Goal: Task Accomplishment & Management: Manage account settings

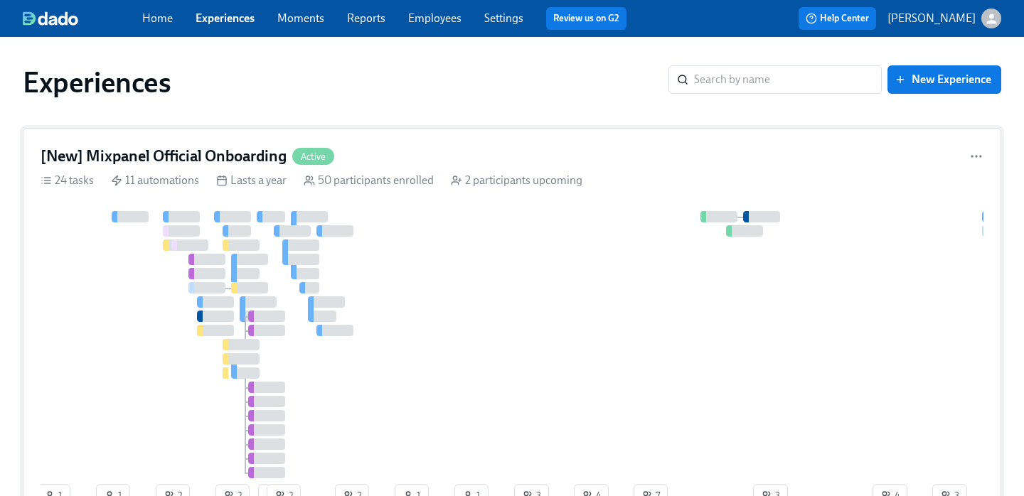
click at [572, 145] on div "[New] Mixpanel Official Onboarding Active 24 tasks 11 automations Lasts a year …" at bounding box center [512, 330] width 978 height 404
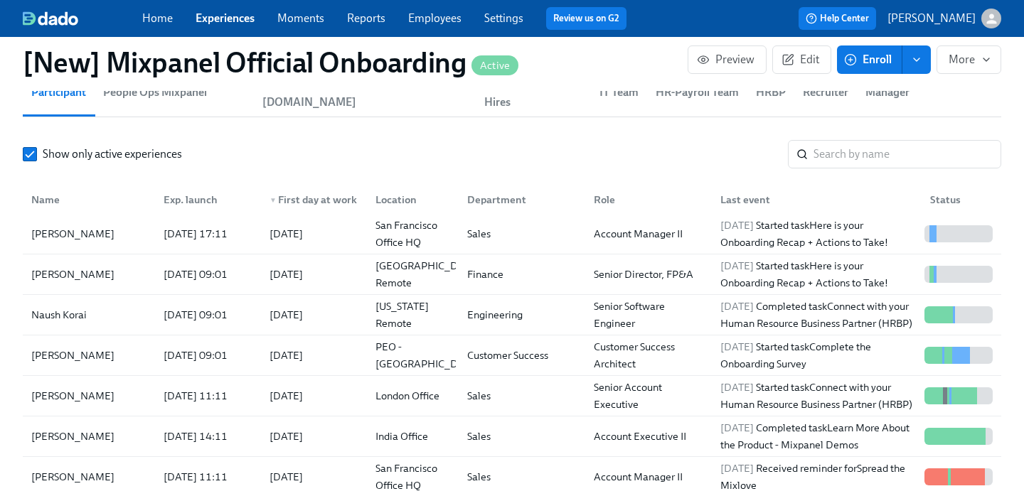
scroll to position [252, 0]
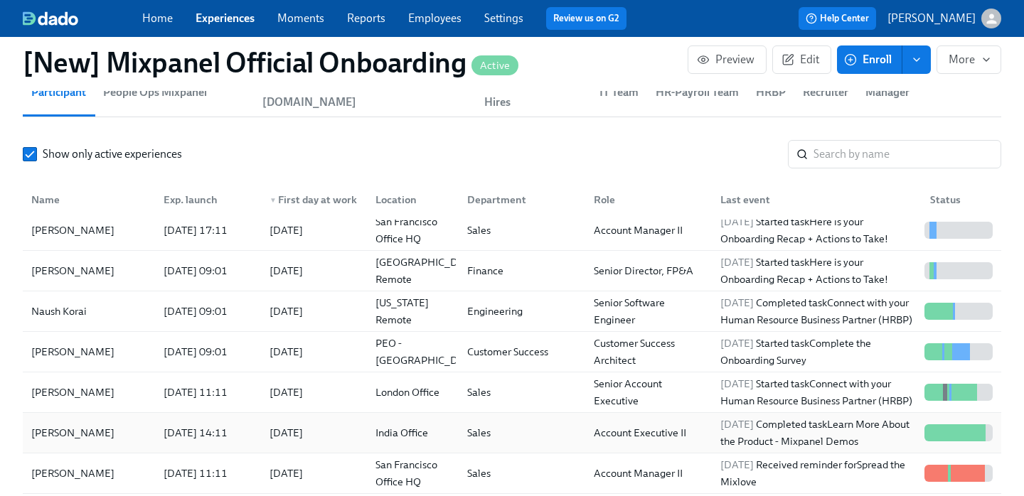
click at [110, 419] on div "[PERSON_NAME]" at bounding box center [89, 433] width 127 height 28
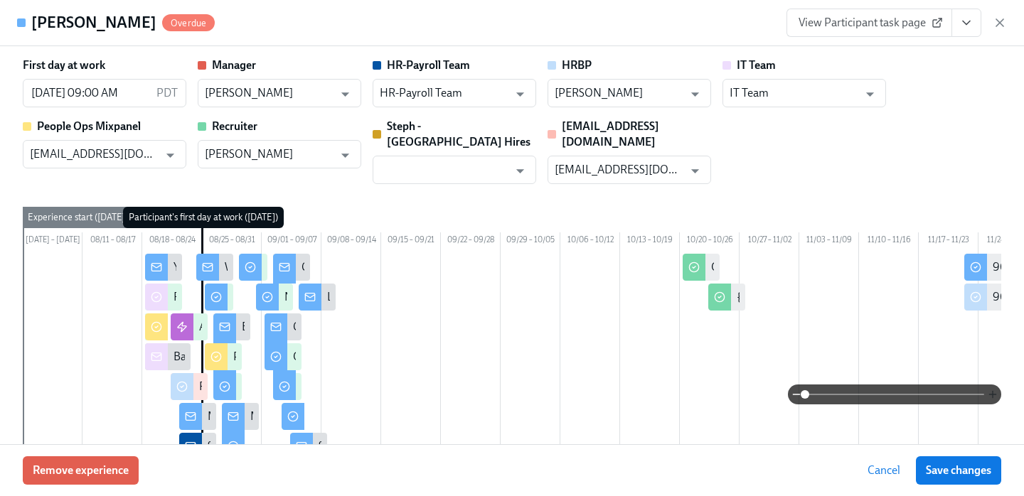
click at [990, 391] on icon "button" at bounding box center [992, 394] width 11 height 11
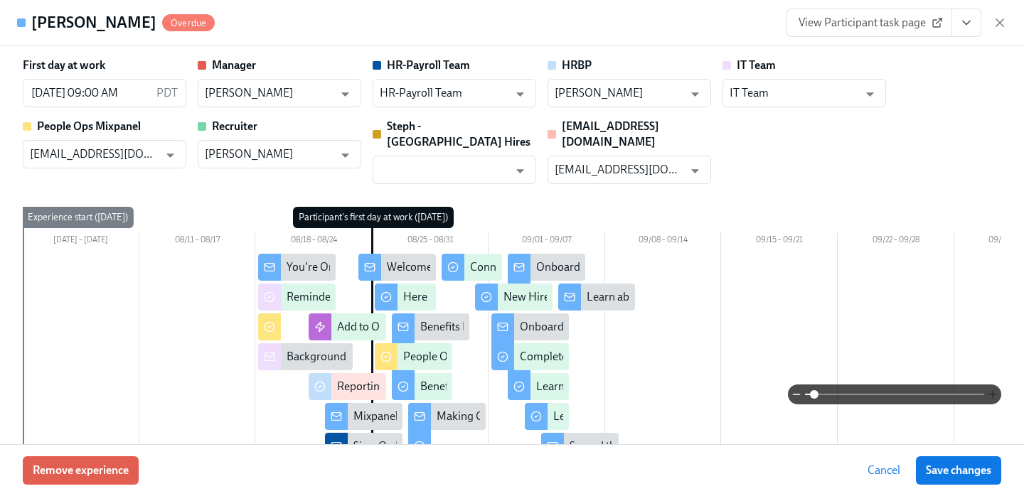
click at [990, 391] on icon "button" at bounding box center [992, 394] width 11 height 11
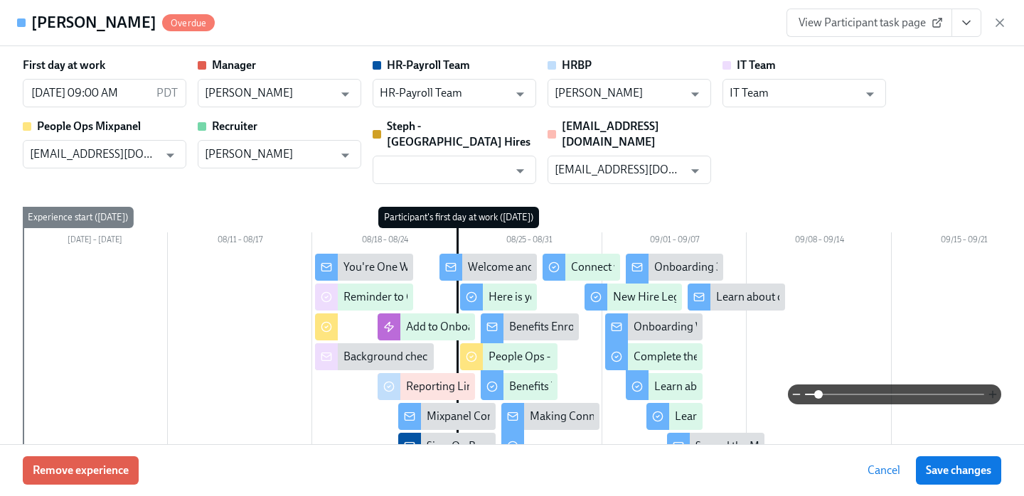
click at [990, 391] on icon "button" at bounding box center [992, 394] width 11 height 11
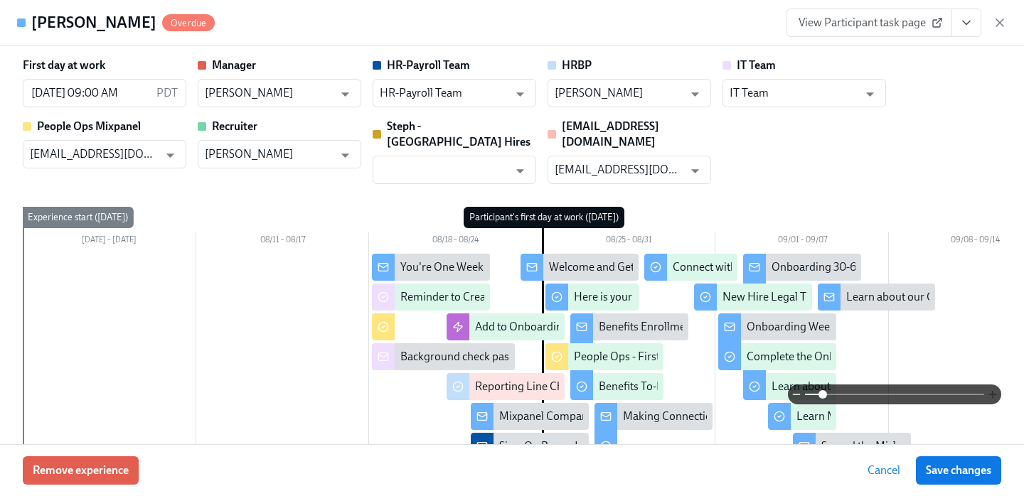
click at [990, 391] on icon "button" at bounding box center [992, 394] width 11 height 11
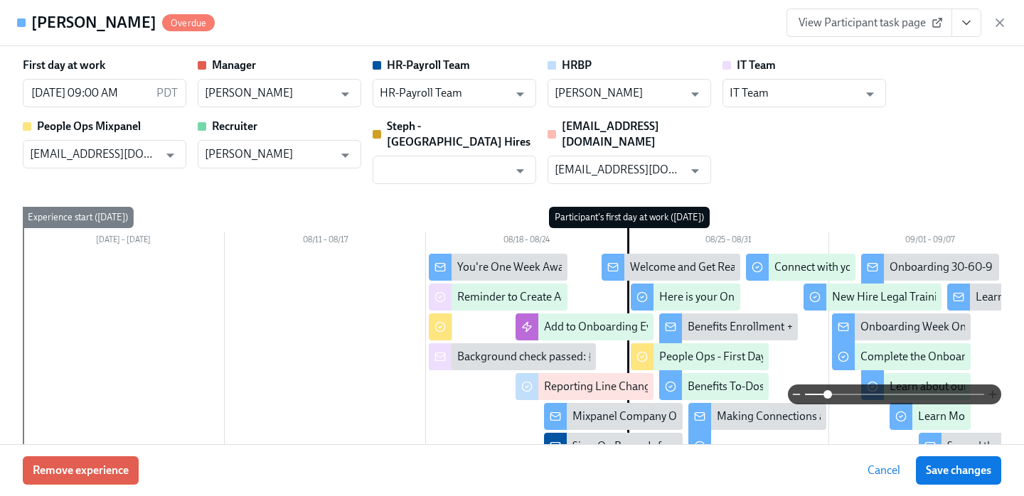
click at [990, 391] on icon "button" at bounding box center [992, 394] width 11 height 11
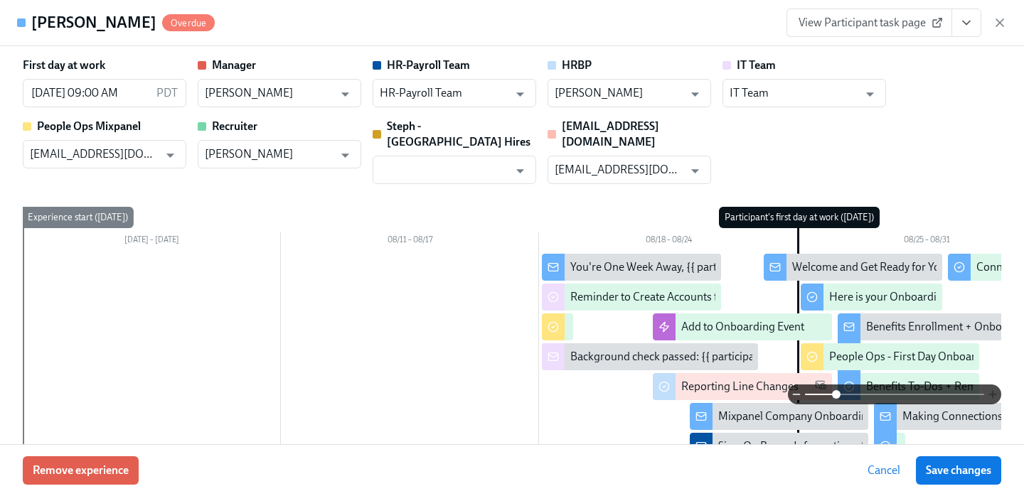
click at [990, 391] on icon "button" at bounding box center [992, 394] width 11 height 11
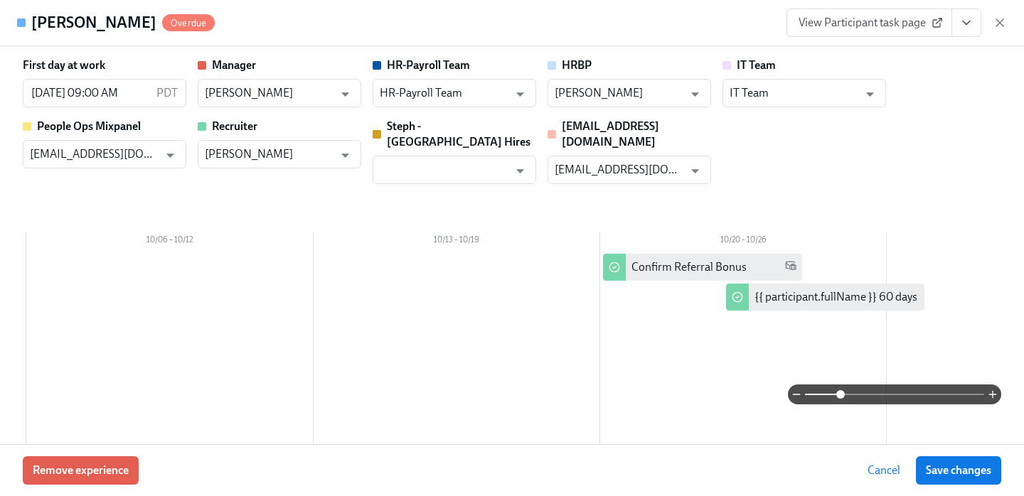
scroll to position [0, 2797]
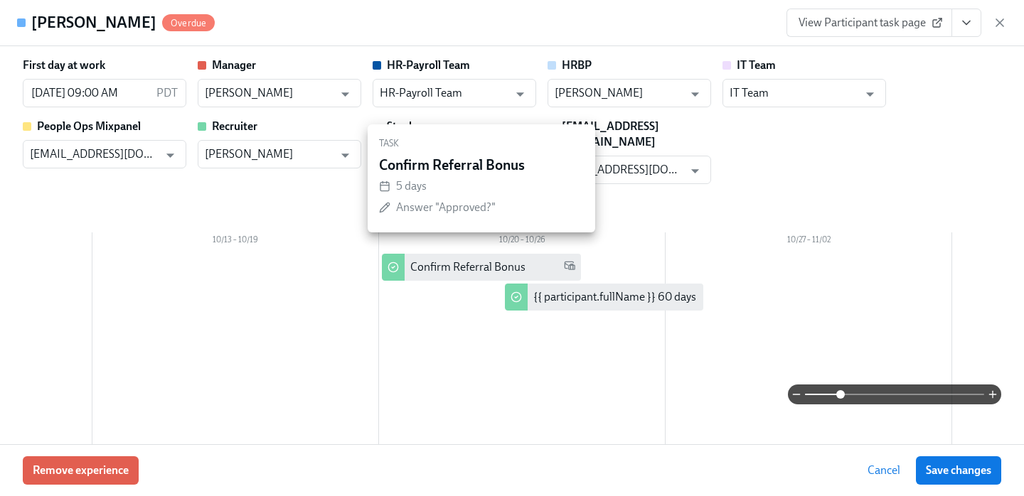
click at [525, 260] on div "Confirm Referral Bonus" at bounding box center [492, 268] width 165 height 16
click at [453, 260] on div "Confirm Referral Bonus" at bounding box center [467, 268] width 115 height 16
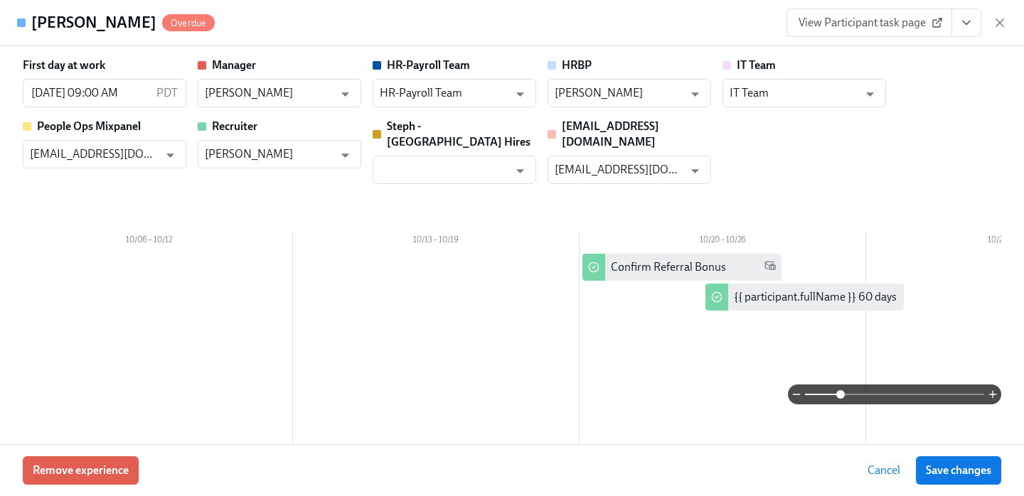
scroll to position [0, 2657]
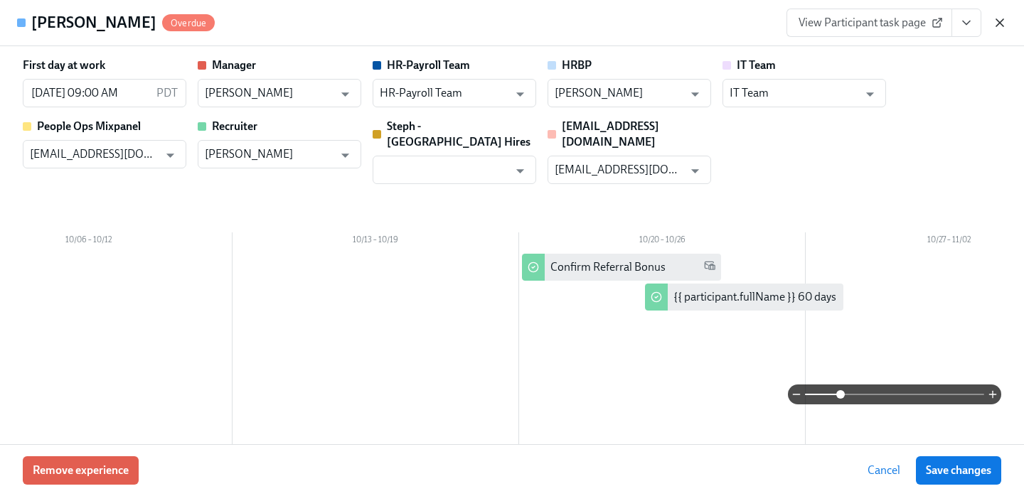
click at [1000, 21] on icon "button" at bounding box center [1000, 23] width 14 height 14
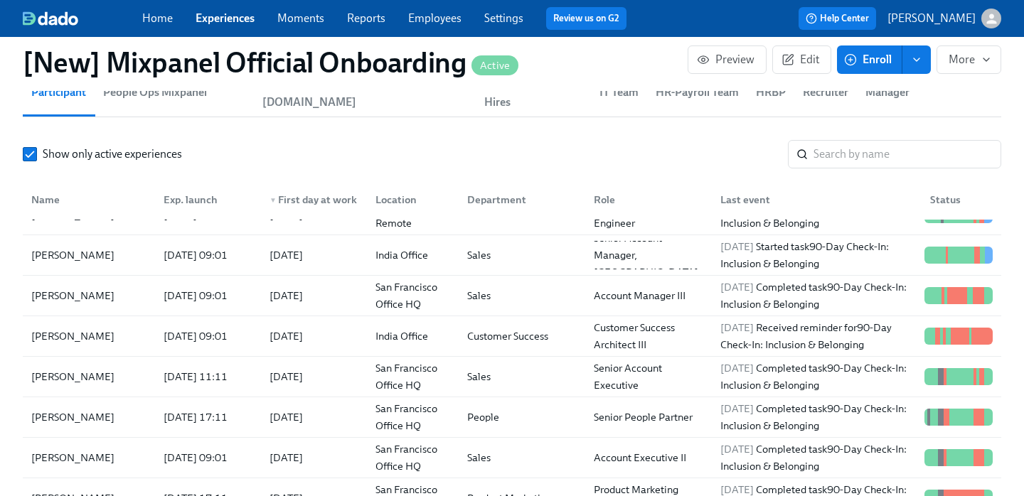
scroll to position [1797, 0]
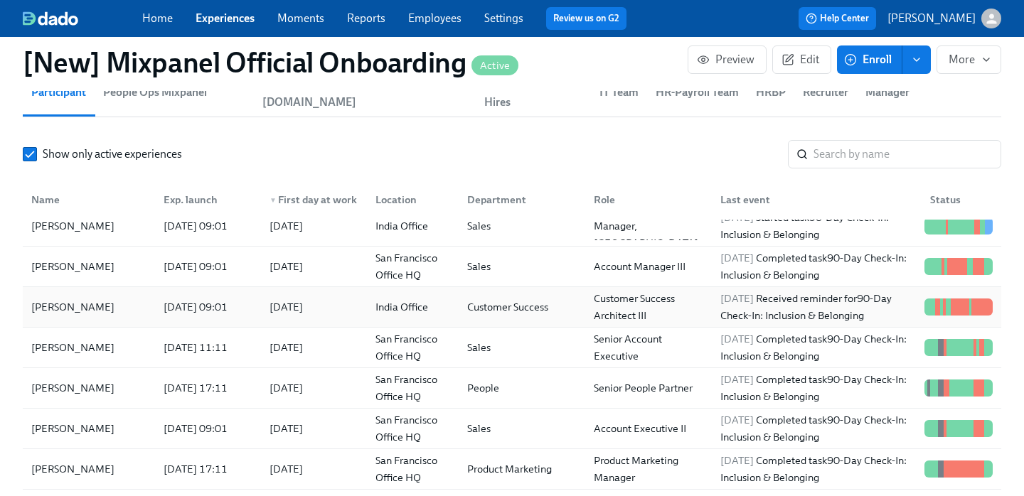
click at [343, 299] on div "[DATE]" at bounding box center [311, 307] width 106 height 28
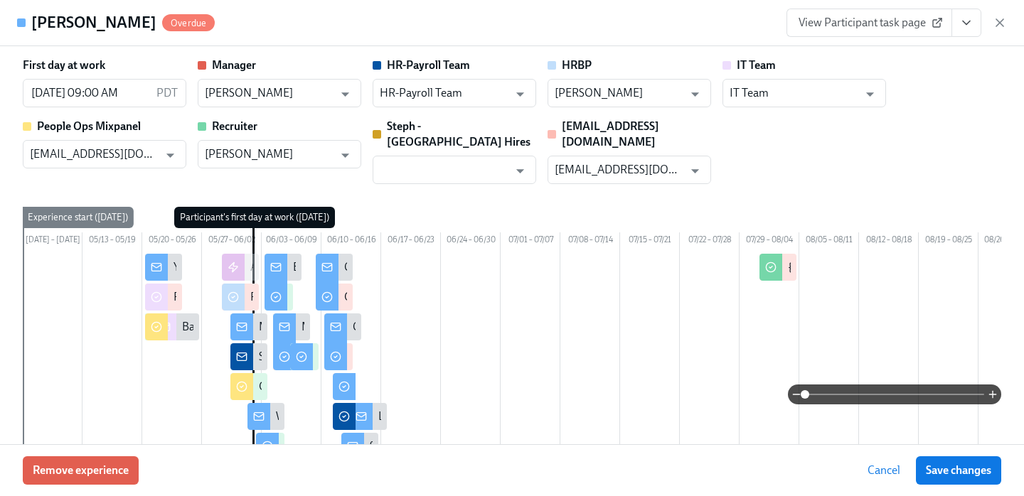
scroll to position [0, 216]
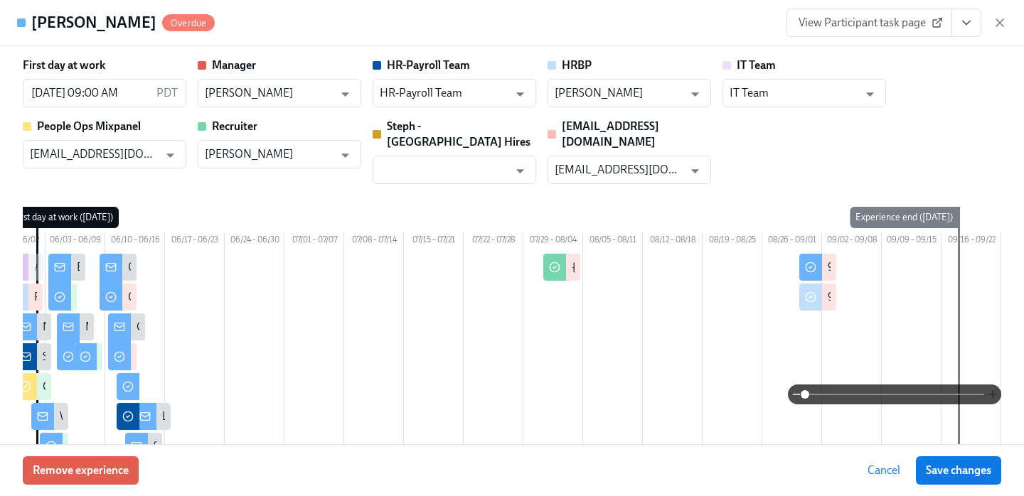
click at [988, 394] on icon "button" at bounding box center [992, 394] width 11 height 11
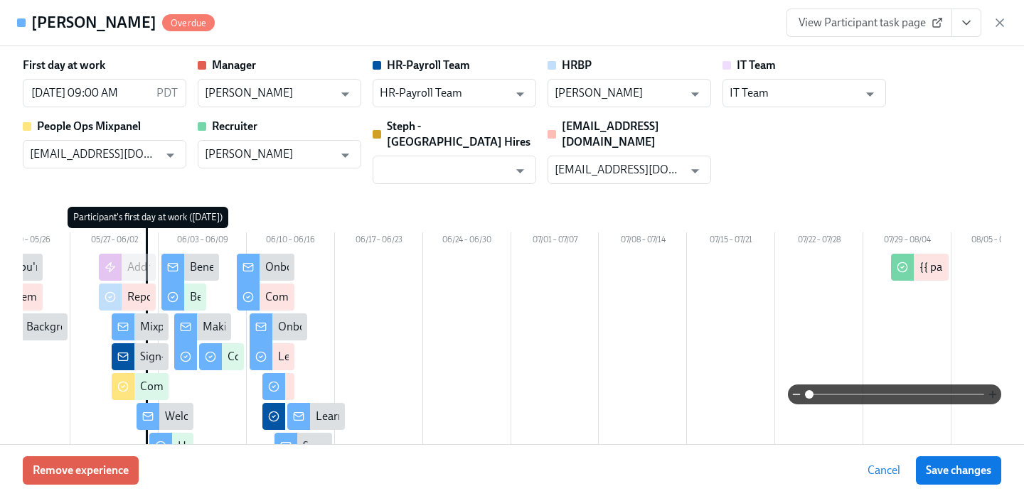
click at [988, 394] on icon "button" at bounding box center [992, 394] width 11 height 11
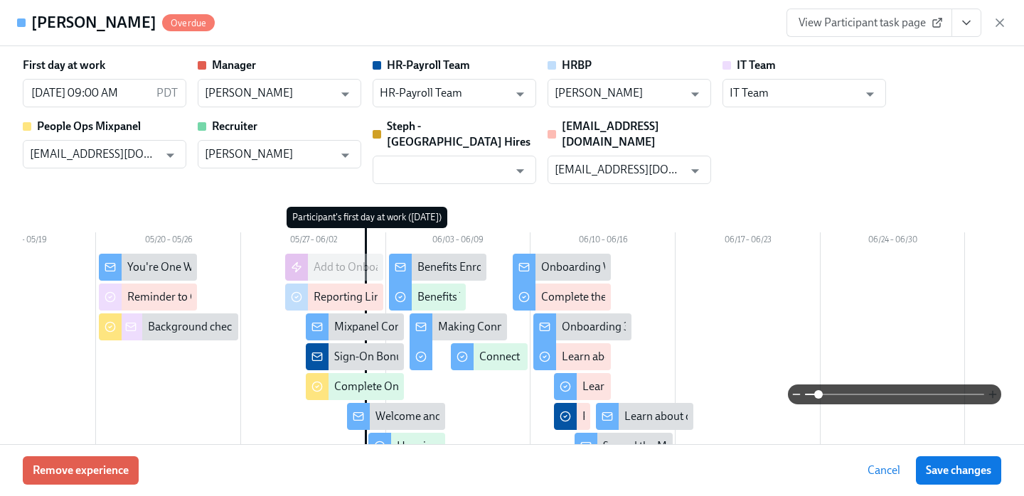
click at [988, 394] on icon "button" at bounding box center [992, 394] width 11 height 11
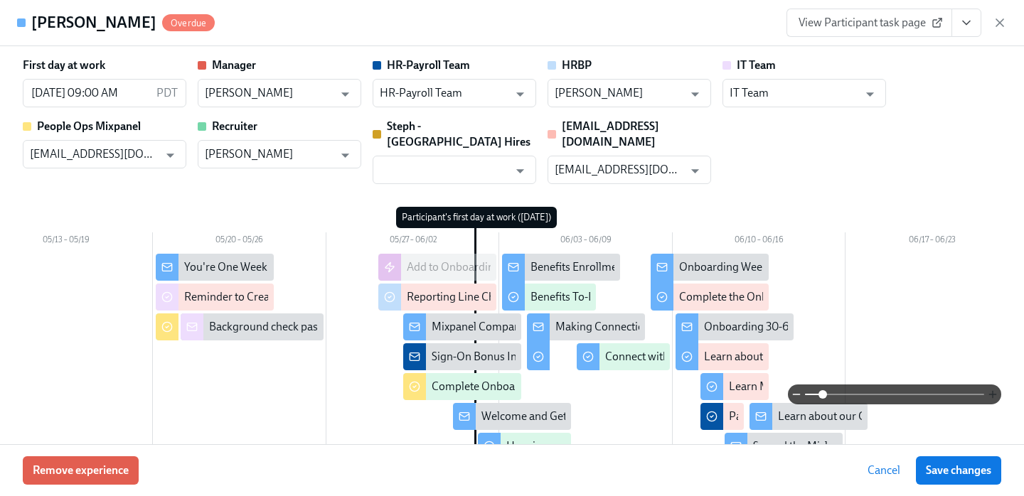
click at [988, 394] on icon "button" at bounding box center [992, 394] width 11 height 11
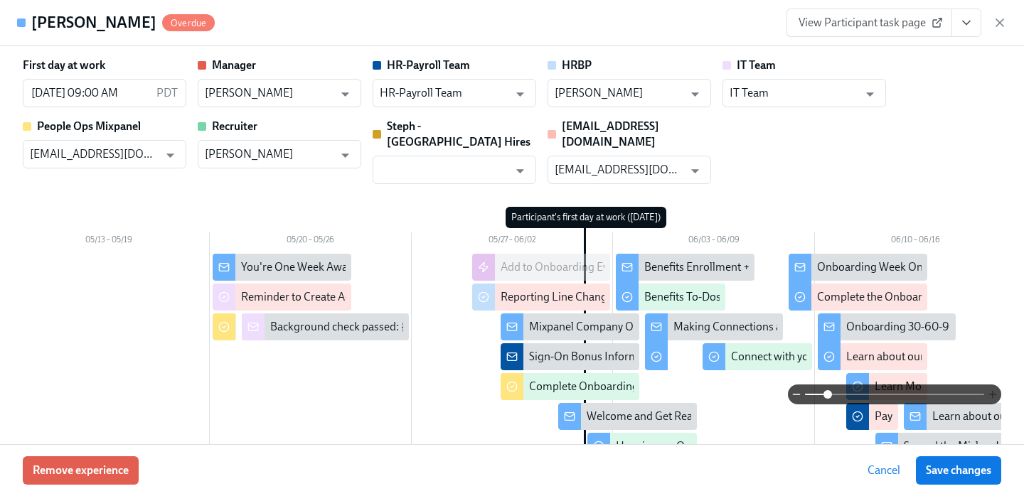
click at [988, 394] on icon "button" at bounding box center [992, 394] width 11 height 11
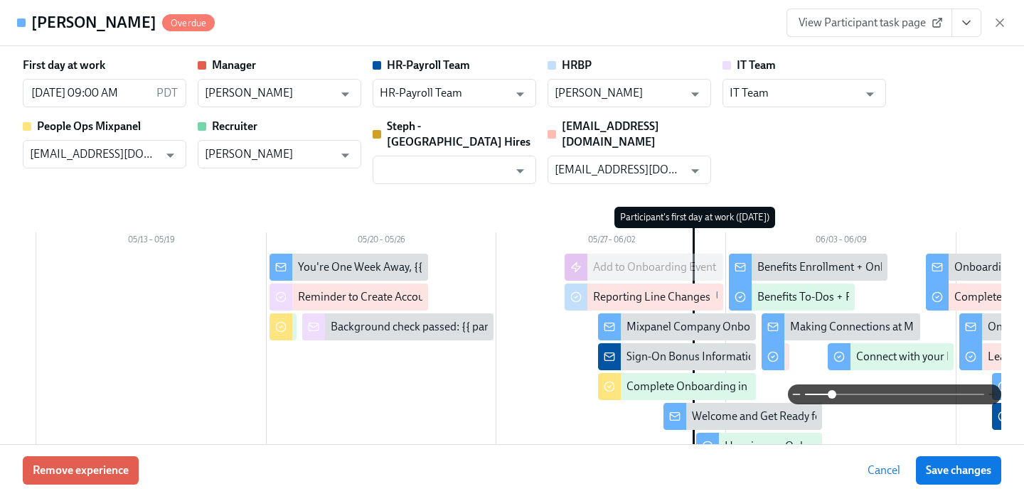
click at [988, 394] on icon "button" at bounding box center [992, 394] width 11 height 11
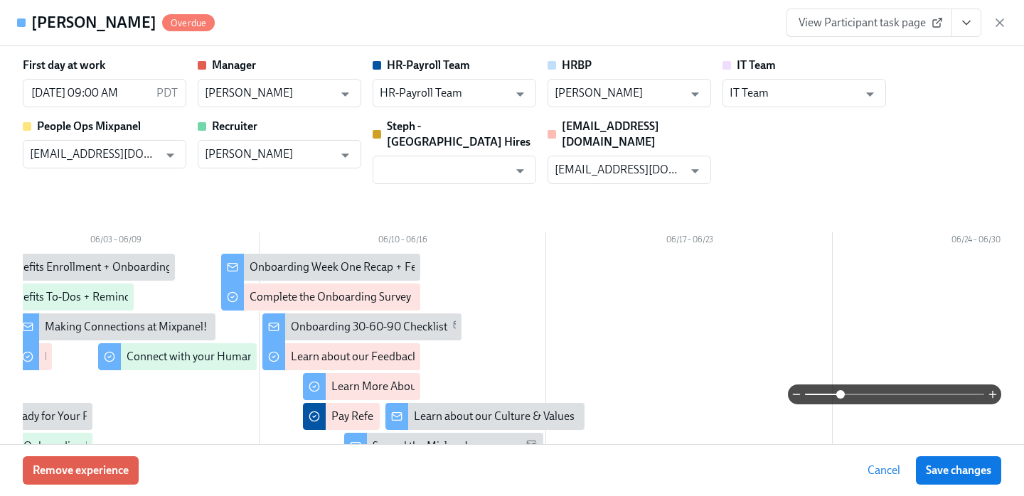
scroll to position [0, 1064]
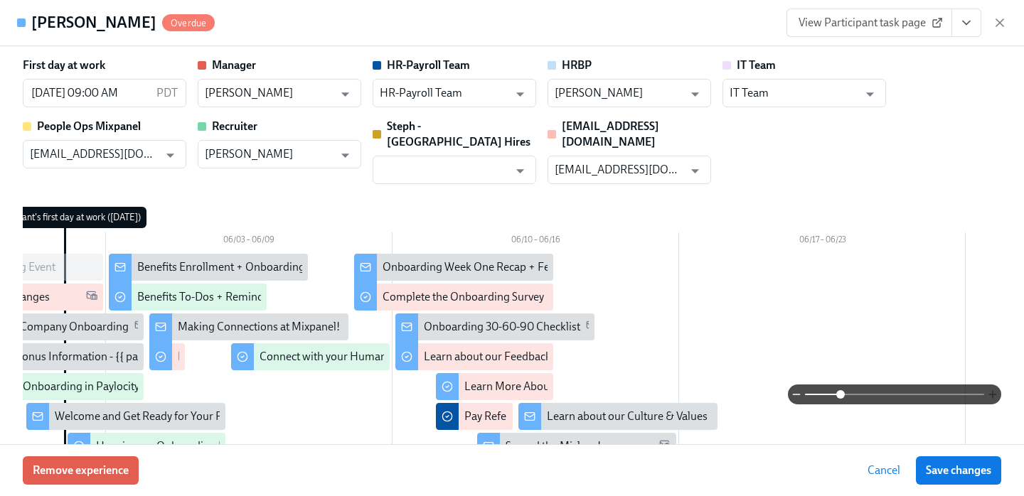
click at [990, 394] on icon "button" at bounding box center [992, 394] width 11 height 11
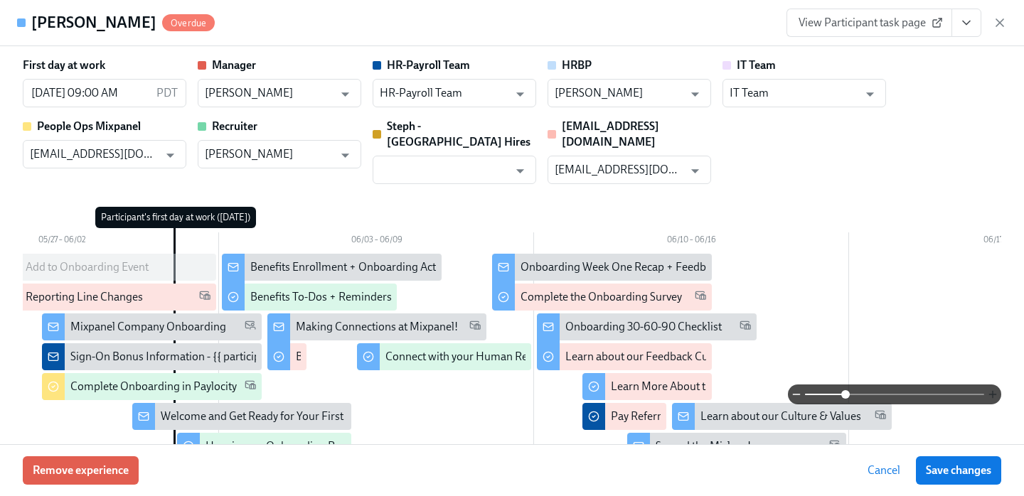
click at [990, 394] on icon "button" at bounding box center [992, 394] width 11 height 11
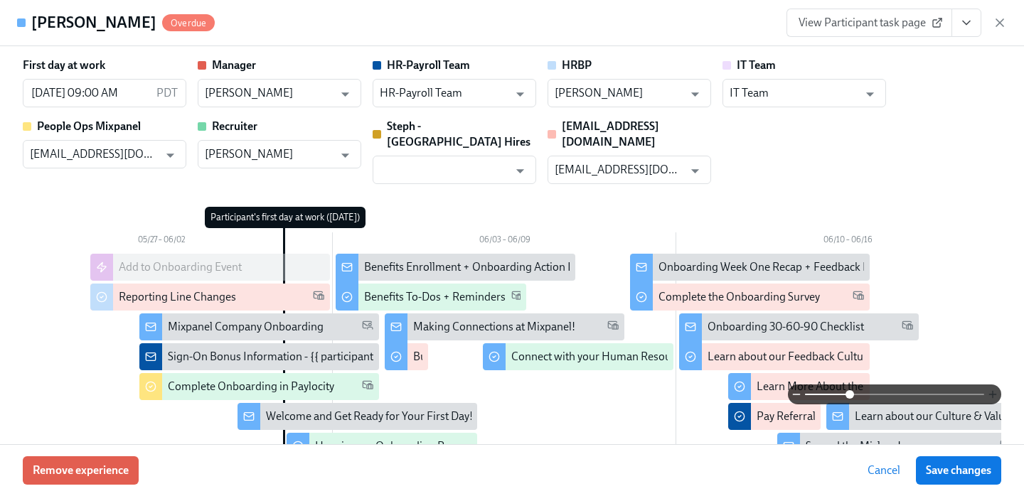
click at [990, 394] on icon "button" at bounding box center [992, 394] width 11 height 11
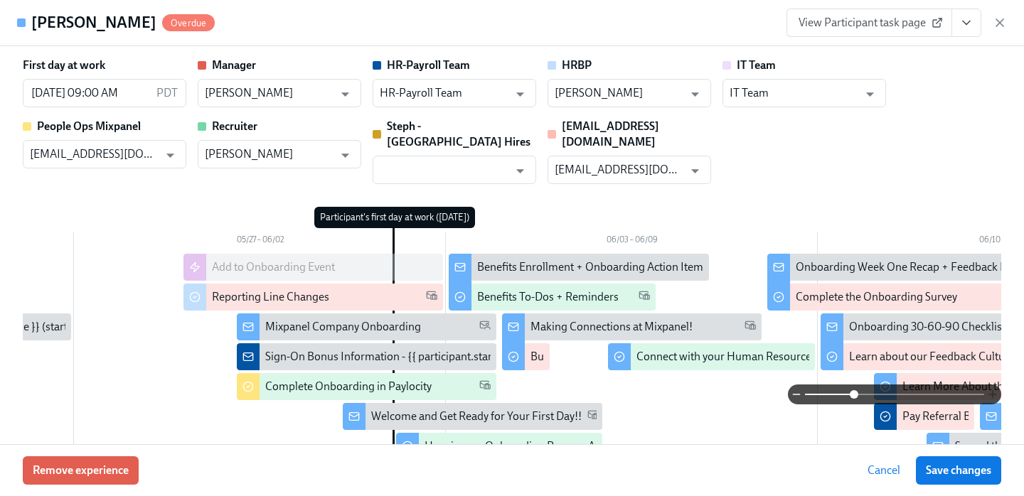
click at [990, 394] on icon "button" at bounding box center [992, 394] width 11 height 11
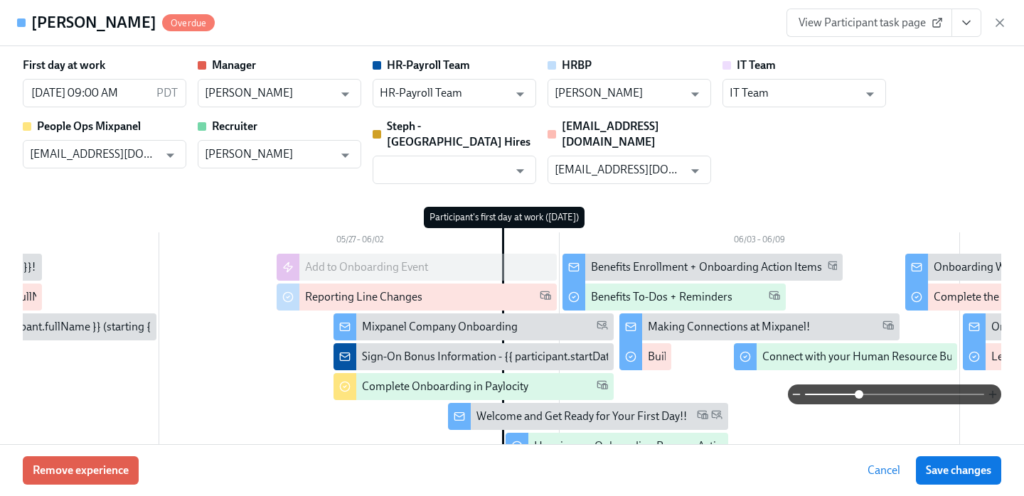
click at [990, 394] on icon "button" at bounding box center [992, 394] width 11 height 11
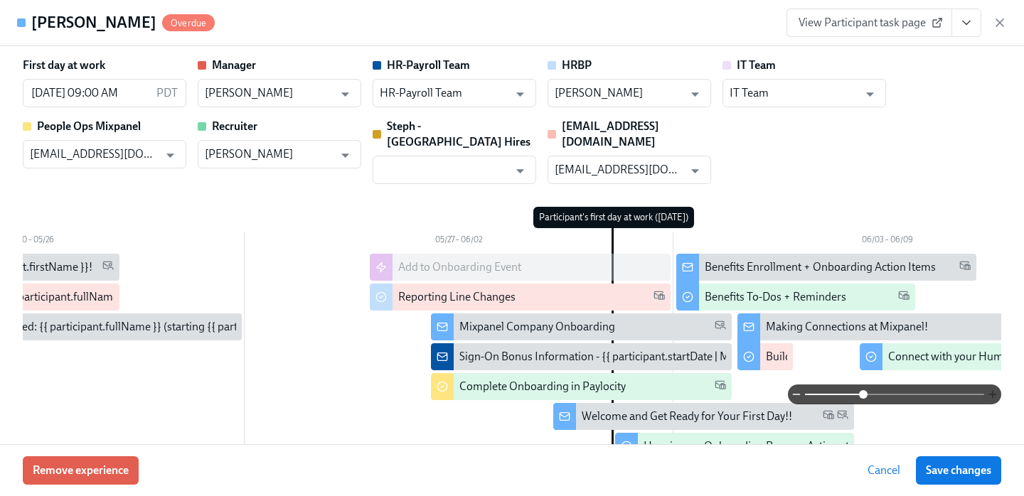
click at [990, 394] on icon "button" at bounding box center [992, 394] width 11 height 11
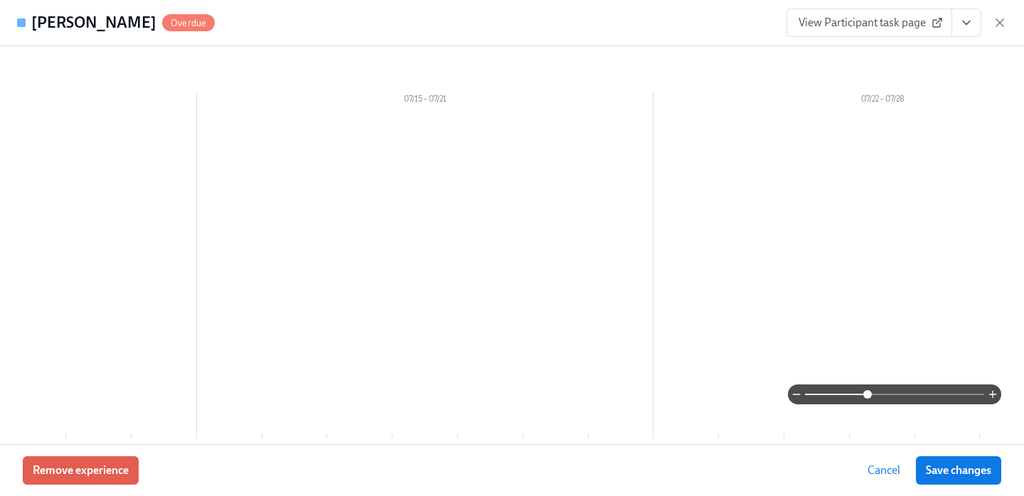
scroll to position [0, 4037]
click at [1001, 27] on icon "button" at bounding box center [1000, 23] width 14 height 14
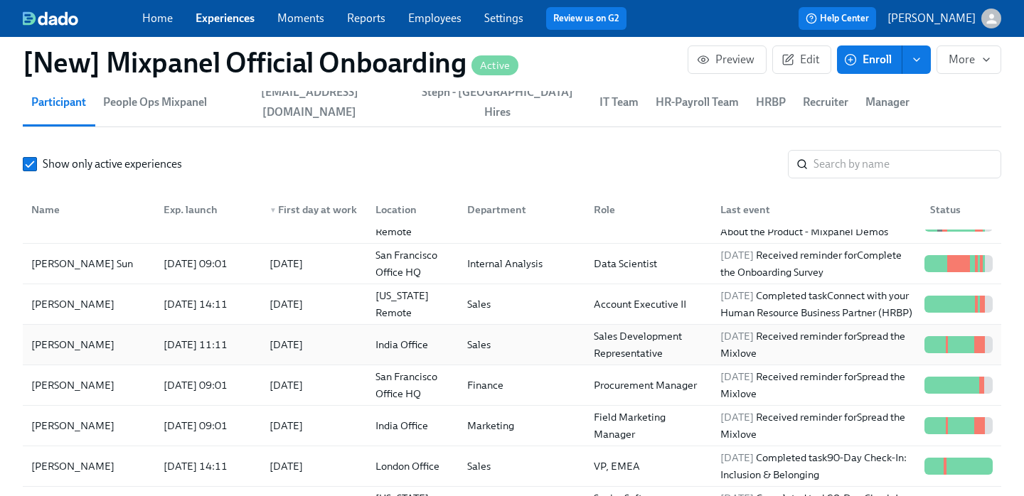
scroll to position [1364, 0]
click at [113, 343] on div "[PERSON_NAME]" at bounding box center [89, 344] width 127 height 28
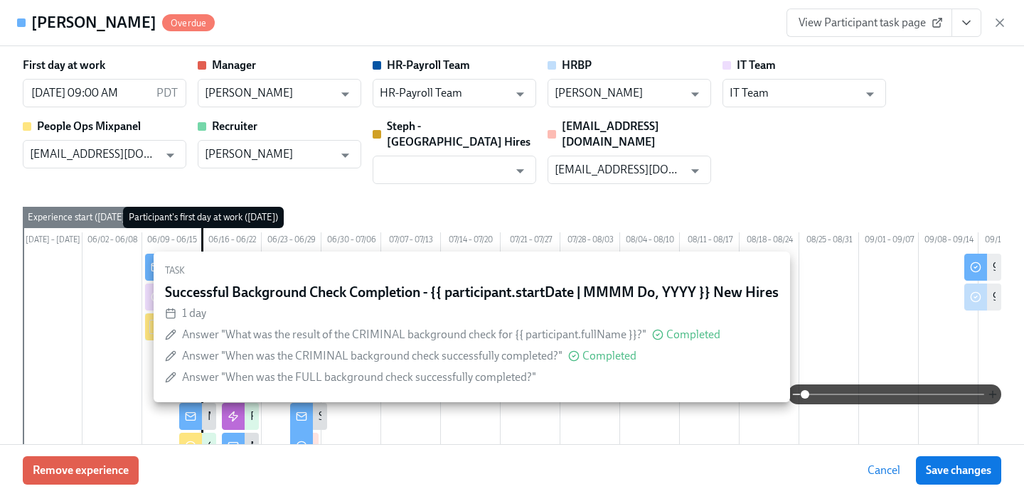
click at [995, 392] on icon "button" at bounding box center [992, 394] width 11 height 11
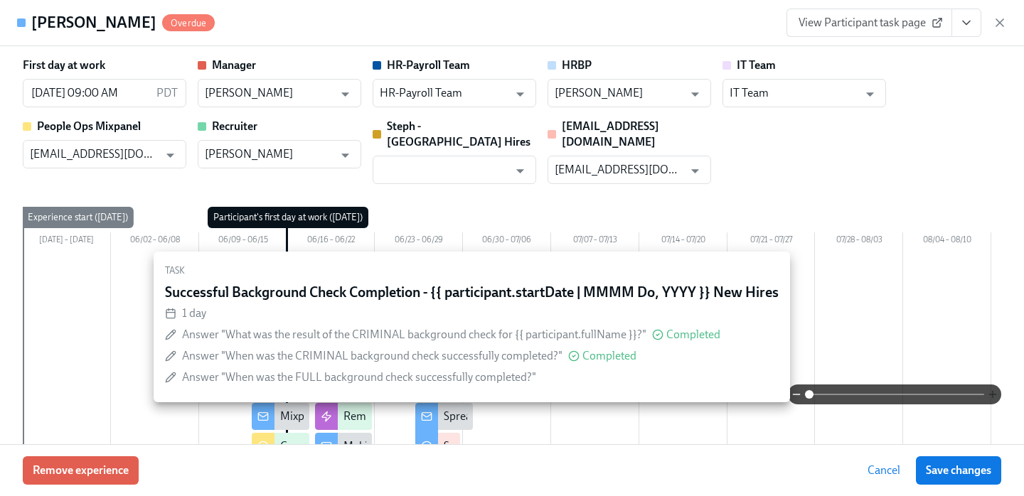
click at [990, 392] on icon "button" at bounding box center [992, 394] width 11 height 11
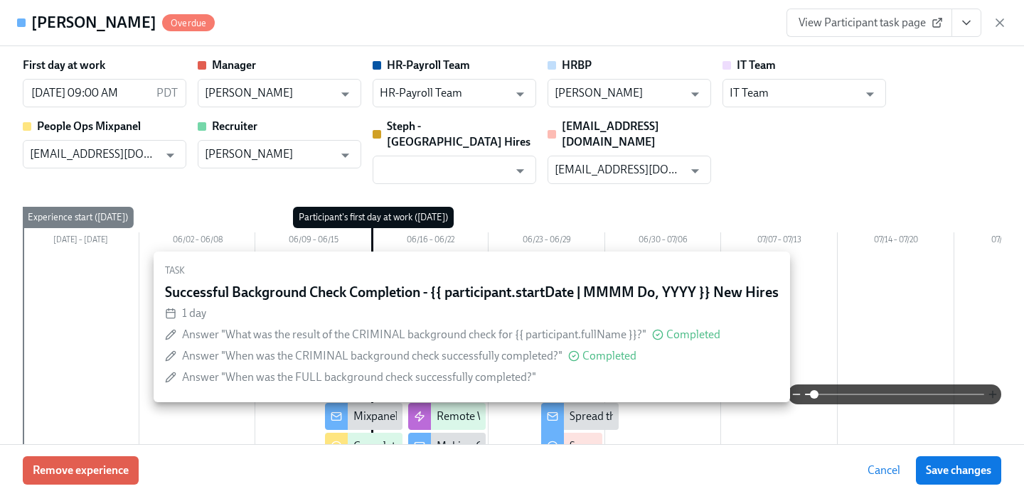
click at [990, 392] on icon "button" at bounding box center [992, 394] width 11 height 11
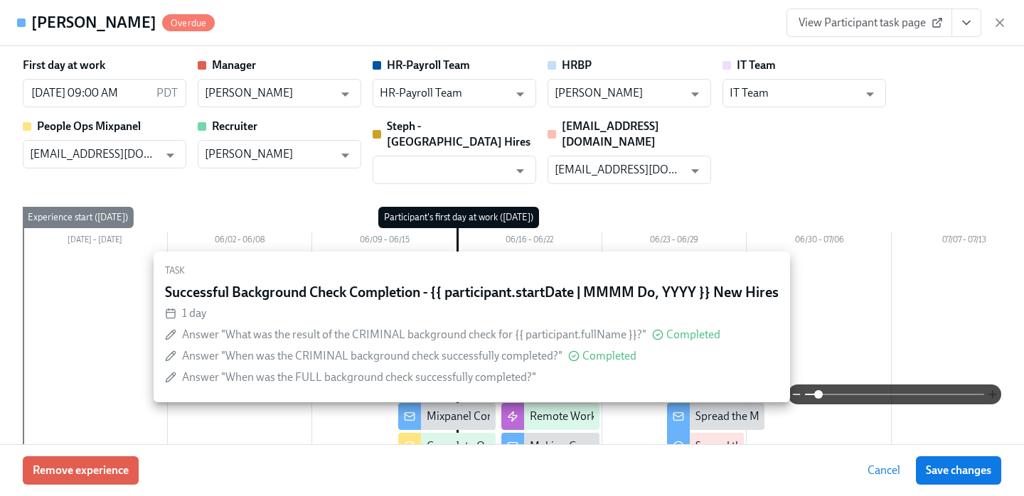
click at [990, 392] on icon "button" at bounding box center [992, 394] width 11 height 11
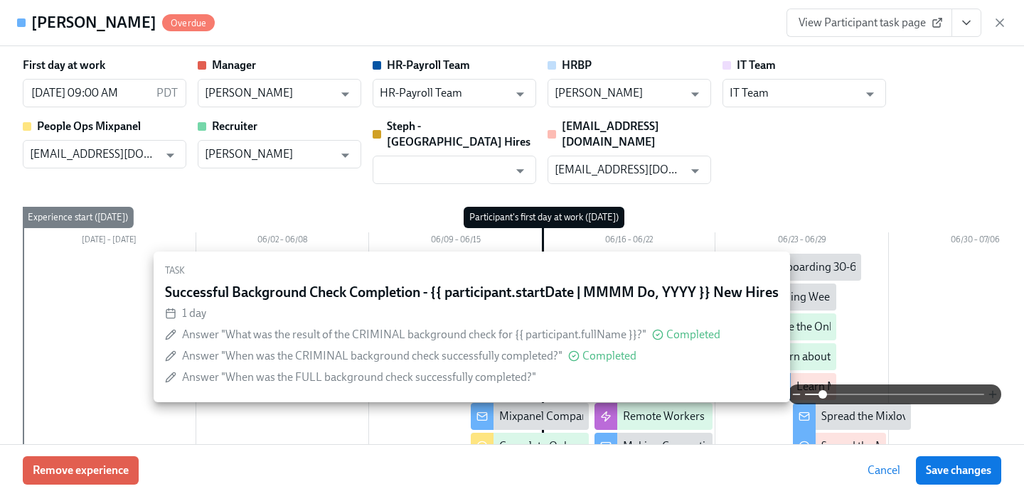
click at [990, 392] on icon "button" at bounding box center [992, 394] width 11 height 11
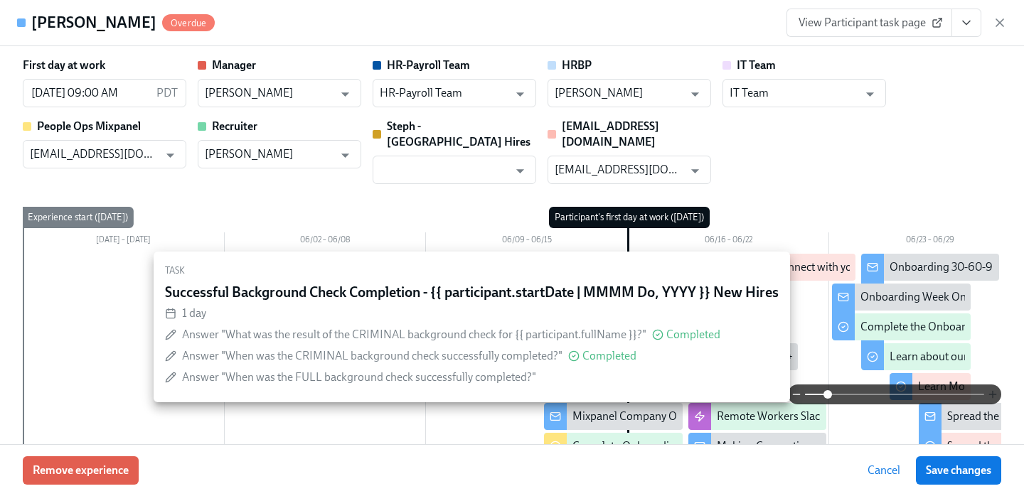
click at [990, 392] on icon "button" at bounding box center [992, 394] width 11 height 11
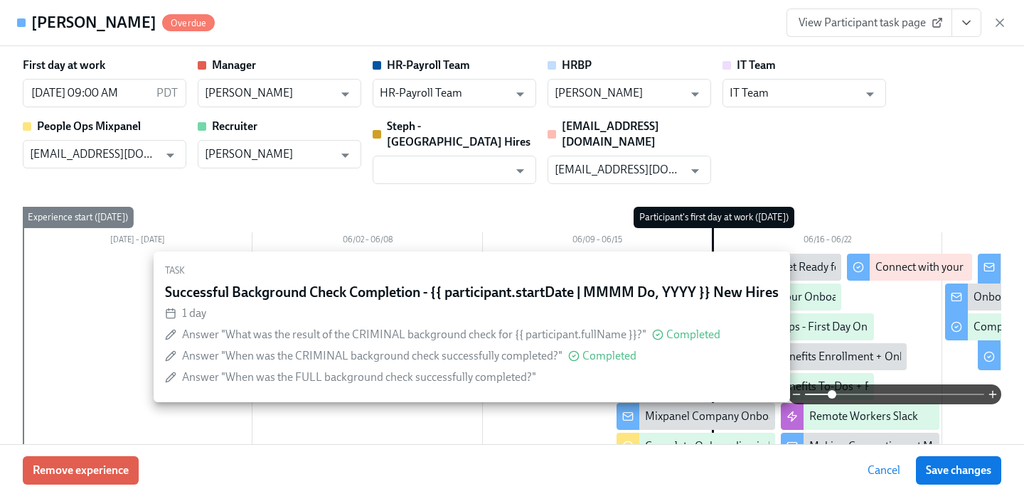
click at [396, 474] on div "Remove experience Cancel Save changes" at bounding box center [512, 470] width 1024 height 52
click at [452, 209] on div "[DATE] – [DATE] 06/02 – 06/08 06/09 – 06/15 06/16 – 06/22 06/23 – 06/29 06/30 –…" at bounding box center [512, 396] width 978 height 378
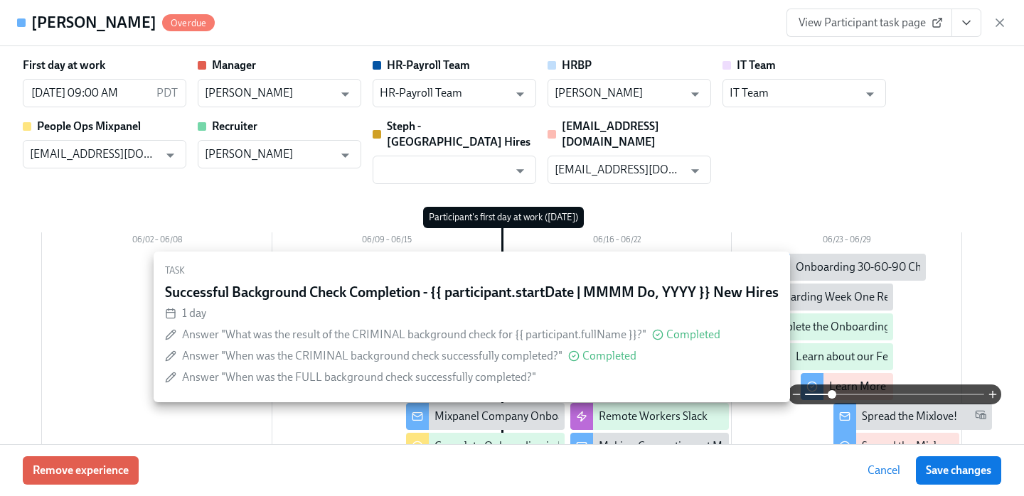
scroll to position [0, 211]
click at [988, 394] on icon "button" at bounding box center [992, 394] width 11 height 11
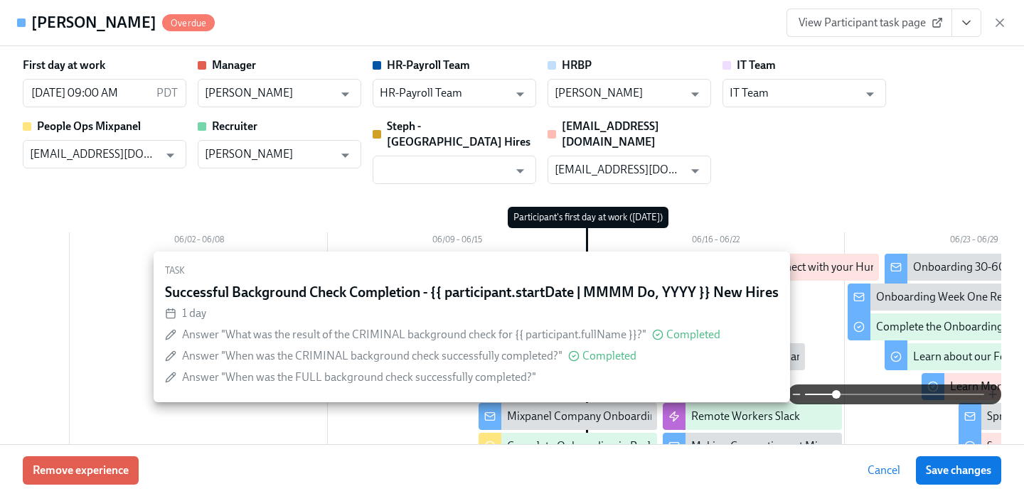
click at [988, 394] on icon "button" at bounding box center [992, 394] width 11 height 11
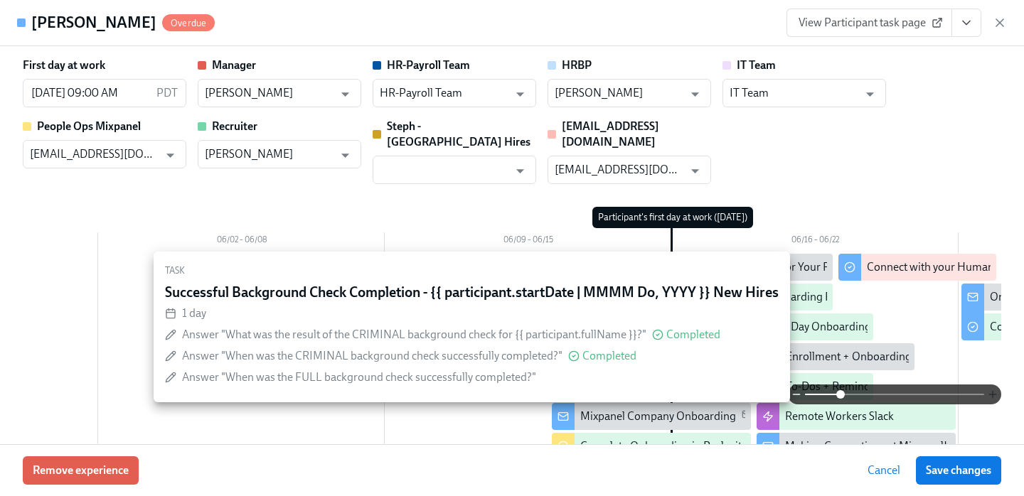
click at [988, 394] on icon "button" at bounding box center [992, 394] width 11 height 11
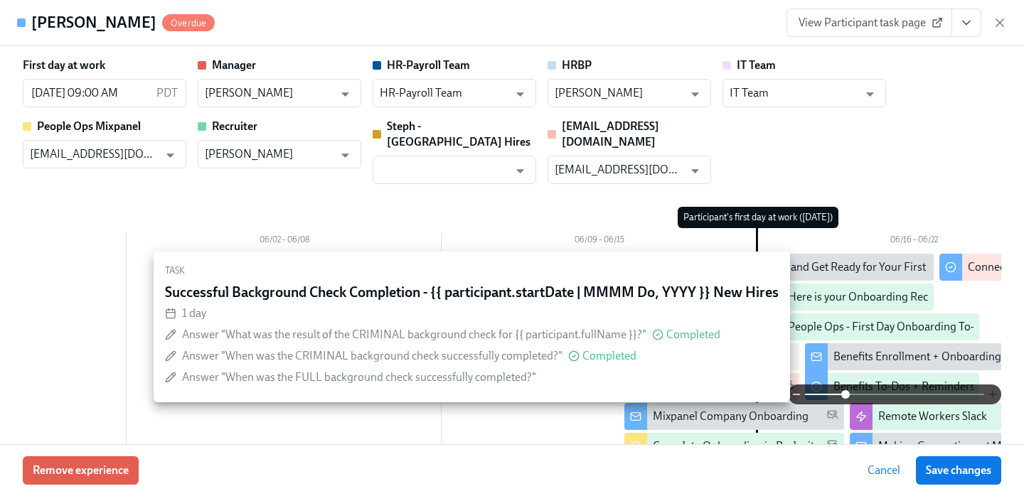
click at [988, 394] on icon "button" at bounding box center [992, 394] width 11 height 11
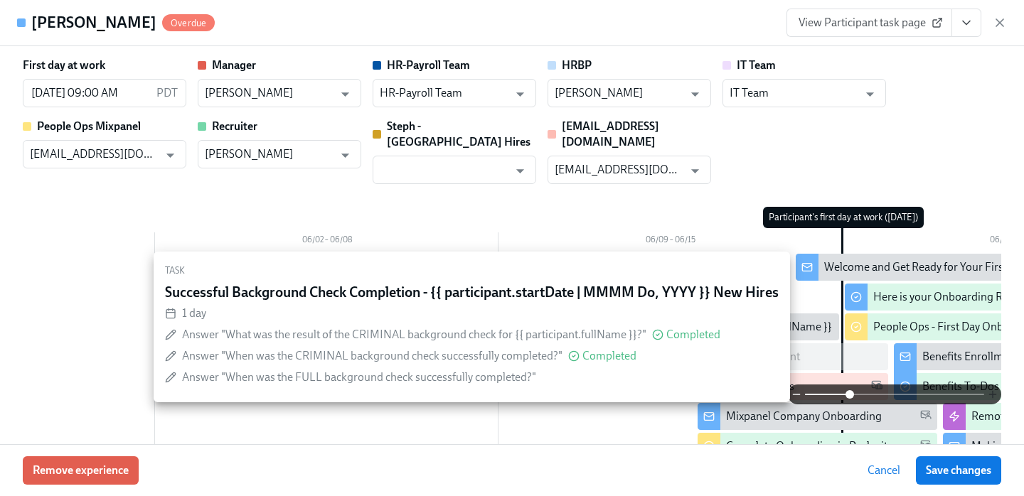
click at [988, 394] on icon "button" at bounding box center [992, 394] width 11 height 11
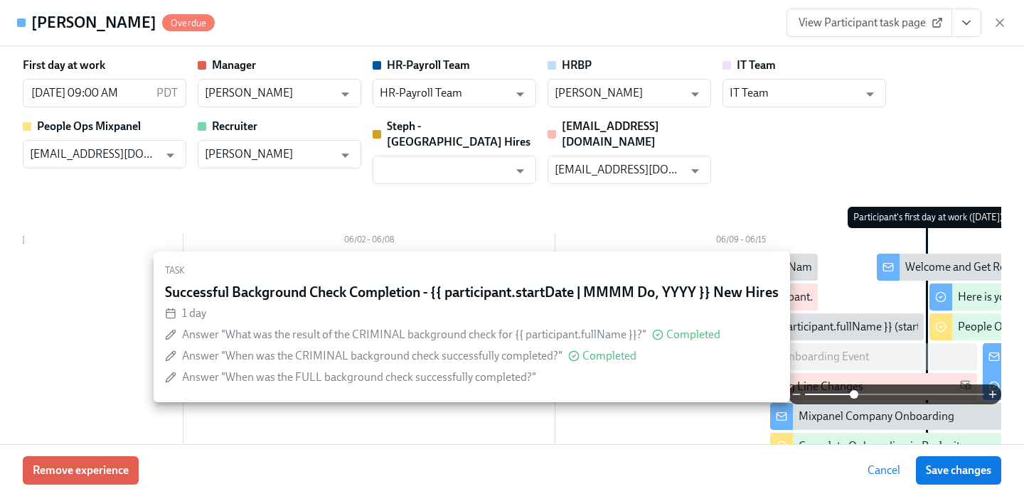
click at [748, 207] on div "[DATE] – [DATE] 06/02 – 06/08 06/09 – 06/15 06/16 – 06/22 06/23 – 06/29 06/30 –…" at bounding box center [512, 396] width 978 height 378
click at [570, 449] on div "Remove experience Cancel Save changes" at bounding box center [512, 470] width 1024 height 52
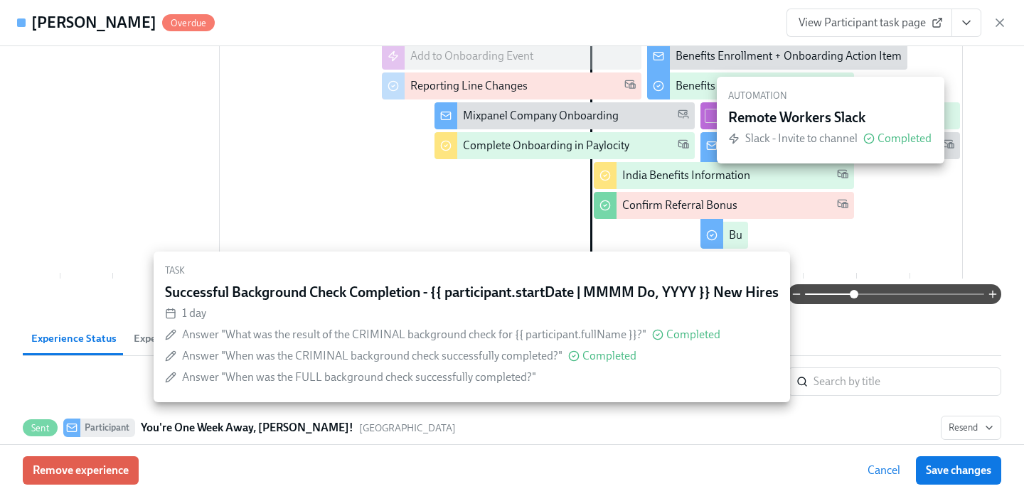
scroll to position [303, 0]
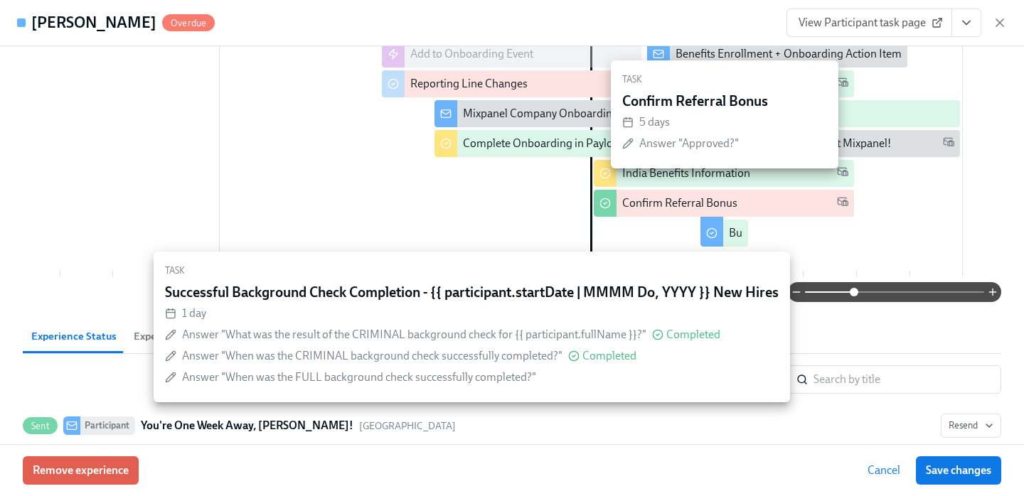
click at [776, 196] on div "Confirm Referral Bonus" at bounding box center [734, 204] width 225 height 16
click at [769, 196] on div "Confirm Referral Bonus" at bounding box center [734, 204] width 225 height 16
click at [646, 196] on div "Confirm Referral Bonus" at bounding box center [679, 204] width 115 height 16
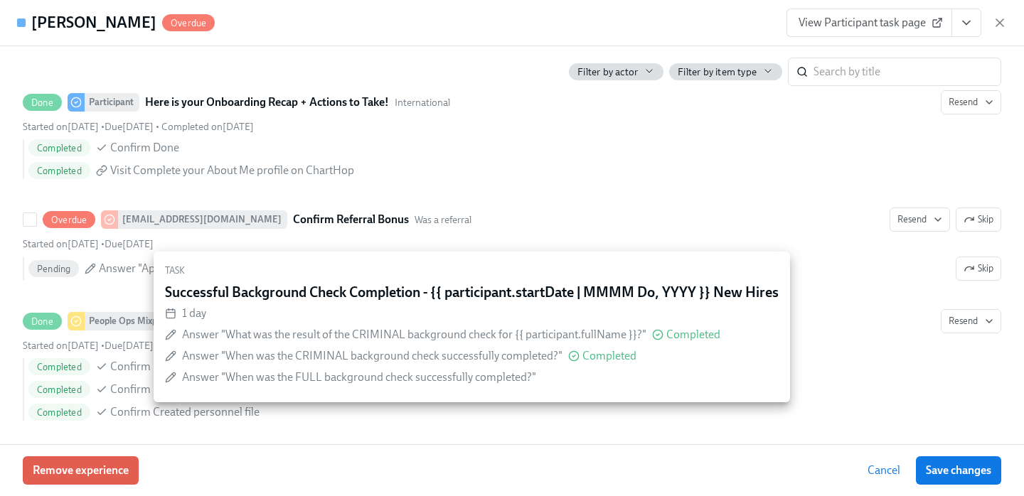
scroll to position [1460, 0]
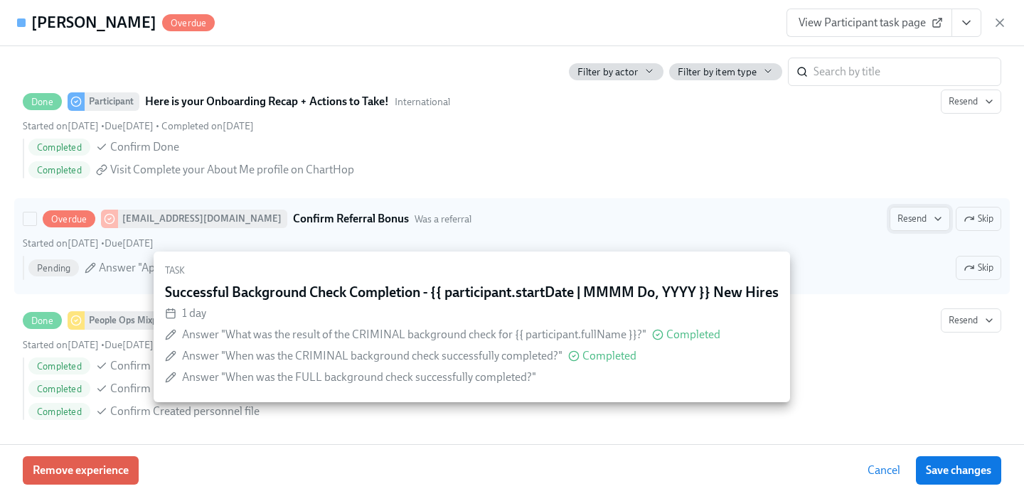
click at [924, 212] on span "Resend" at bounding box center [919, 219] width 45 height 14
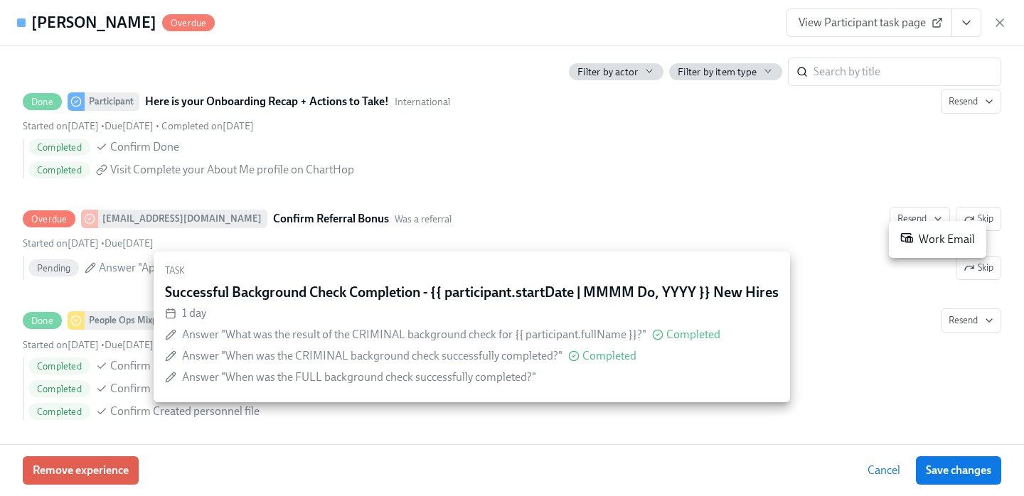
click at [921, 236] on div "Work Email" at bounding box center [937, 239] width 75 height 17
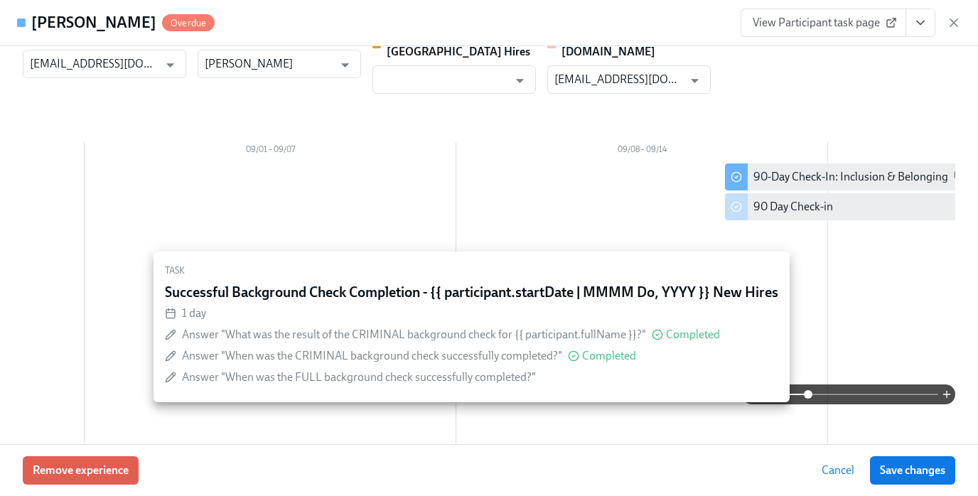
scroll to position [0, 0]
